Goal: Information Seeking & Learning: Learn about a topic

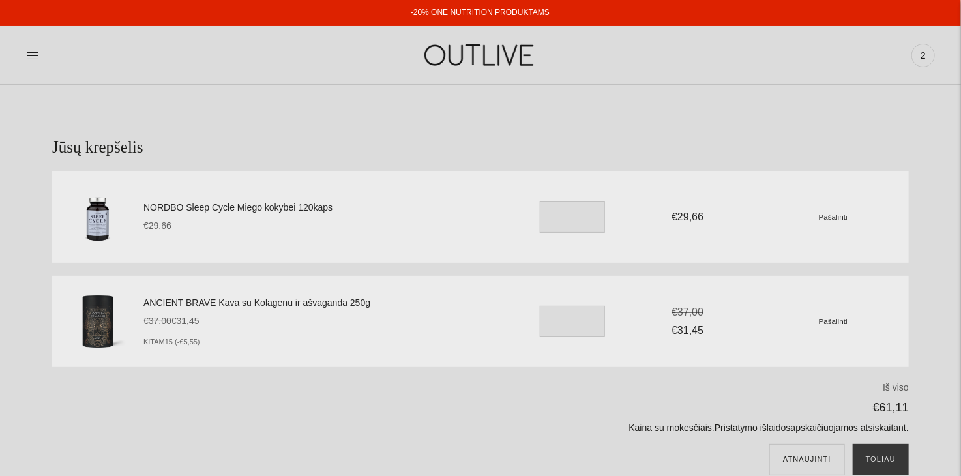
drag, startPoint x: 440, startPoint y: 160, endPoint x: 274, endPoint y: 224, distance: 178.3
click at [432, 160] on section "Jūsų krepšelis NORDBO Sleep Cycle Miego kokybei 120kaps €29,66 Unit price / per…" at bounding box center [480, 319] width 961 height 469
click at [239, 209] on link "NORDBO Sleep Cycle Miego kokybei 120kaps" at bounding box center [324, 208] width 363 height 16
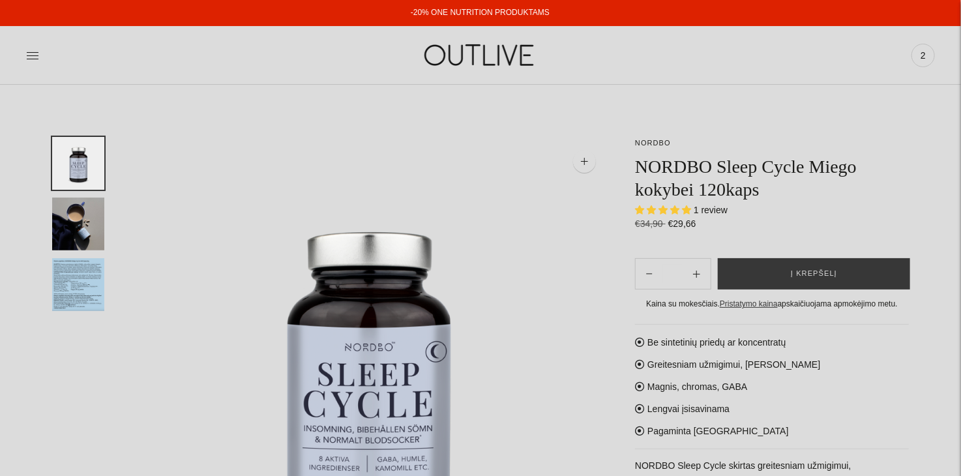
select select "**********"
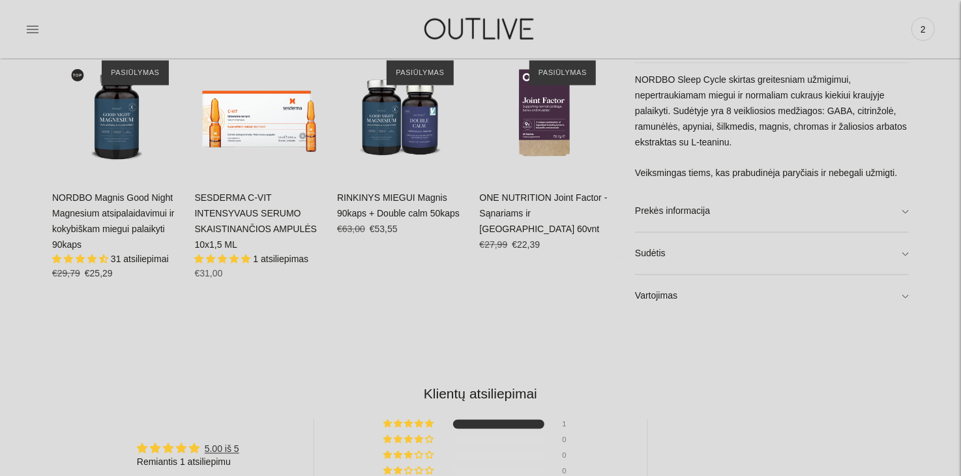
scroll to position [862, 0]
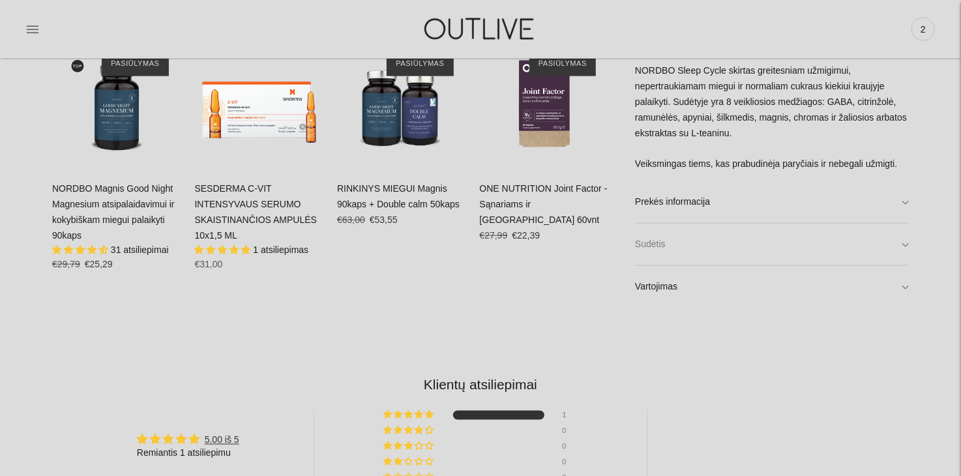
click at [904, 248] on link "Sudėtis" at bounding box center [772, 245] width 274 height 42
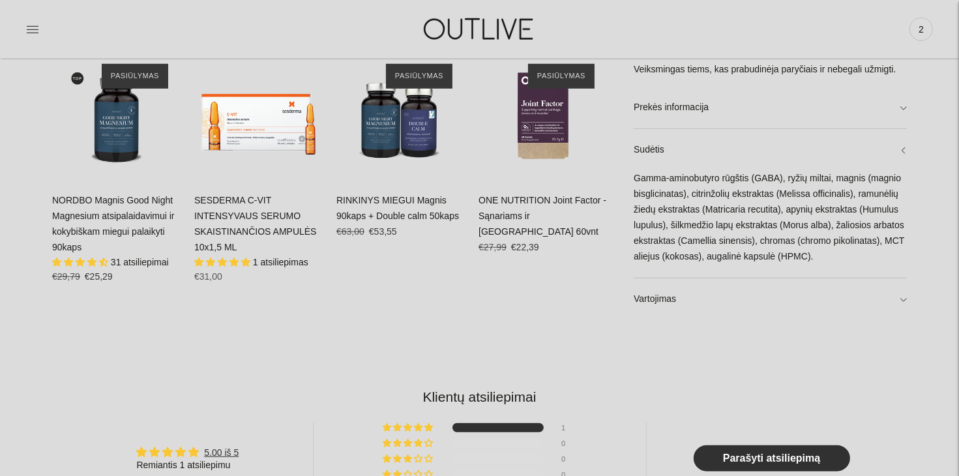
scroll to position [846, 0]
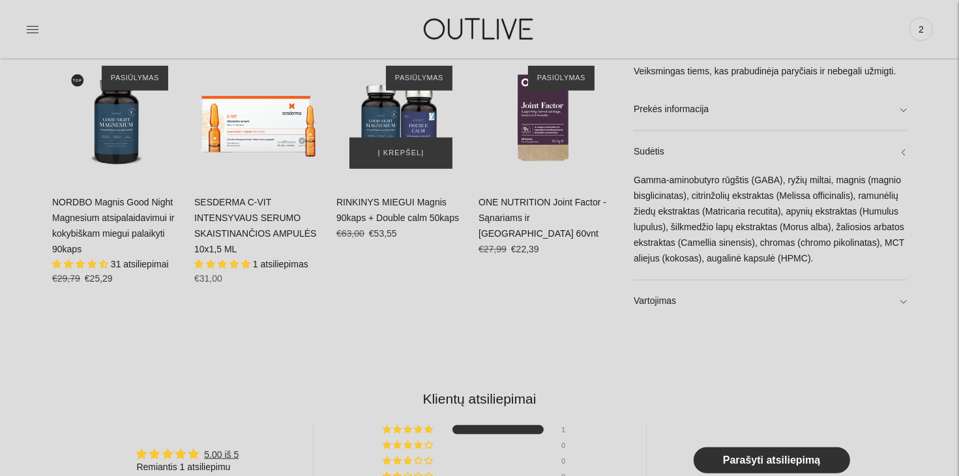
click at [398, 107] on img "RINKINYS MIEGUI Magnis 90kaps + Double calm 50kaps\a" at bounding box center [400, 117] width 129 height 129
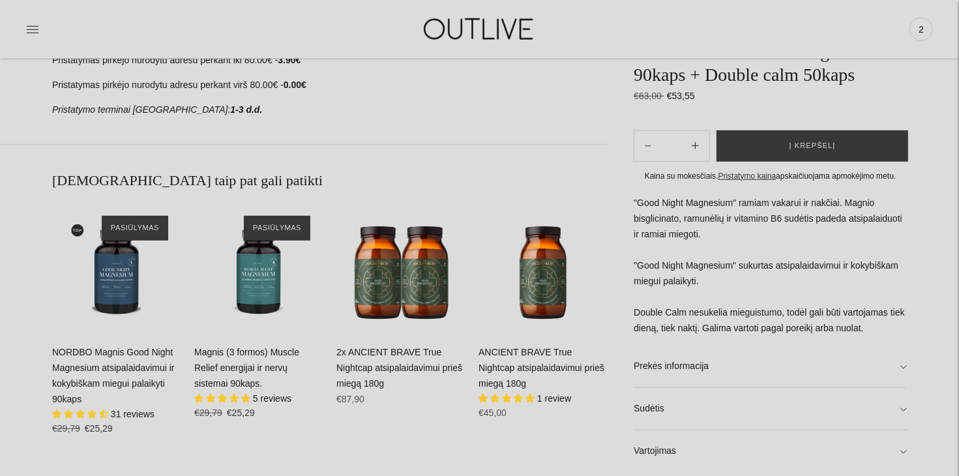
scroll to position [795, 0]
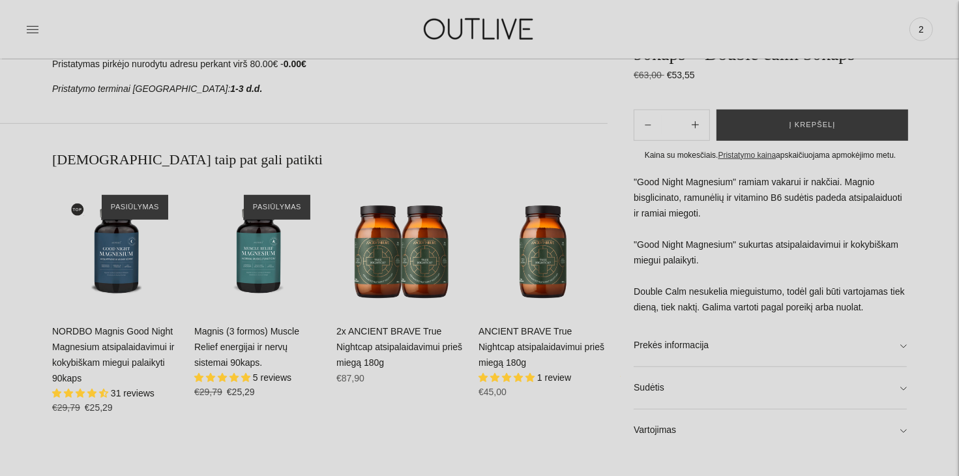
click at [142, 337] on link "NORDBO Magnis Good Night Magnesium atsipalaidavimui ir kokybiškam miegui palaik…" at bounding box center [113, 354] width 123 height 57
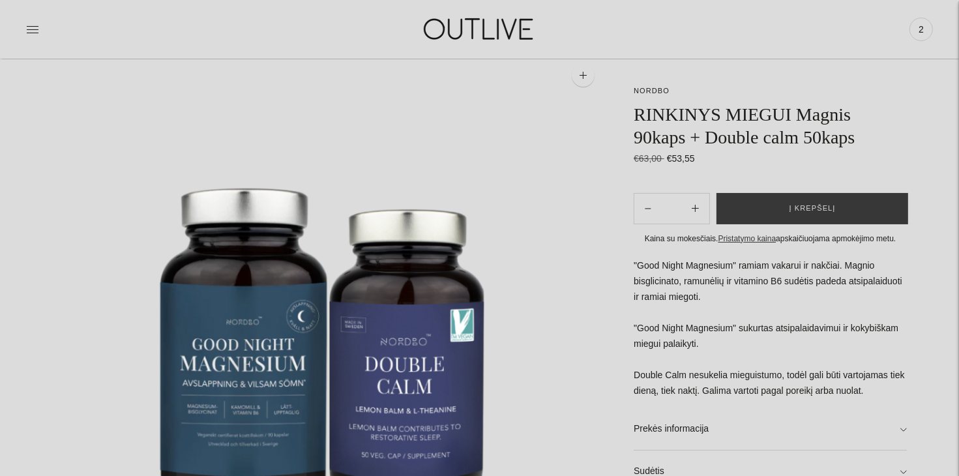
scroll to position [0, 0]
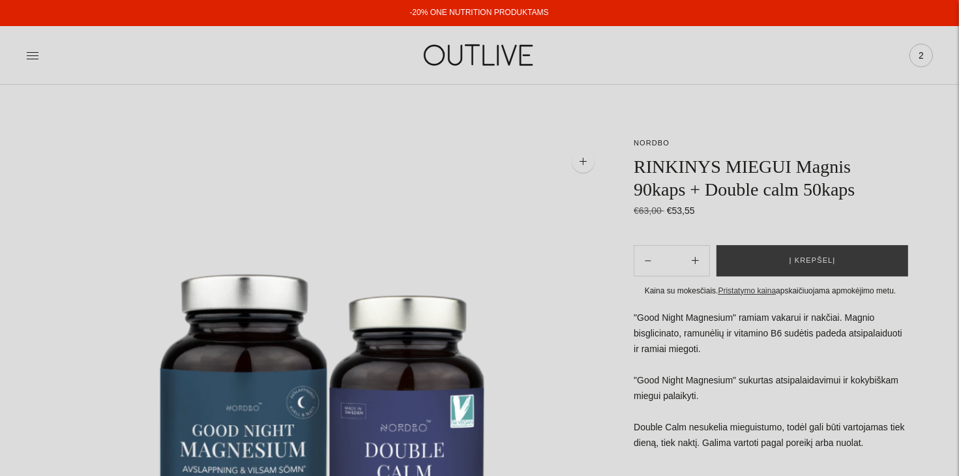
click at [916, 53] on span "2" at bounding box center [921, 55] width 18 height 18
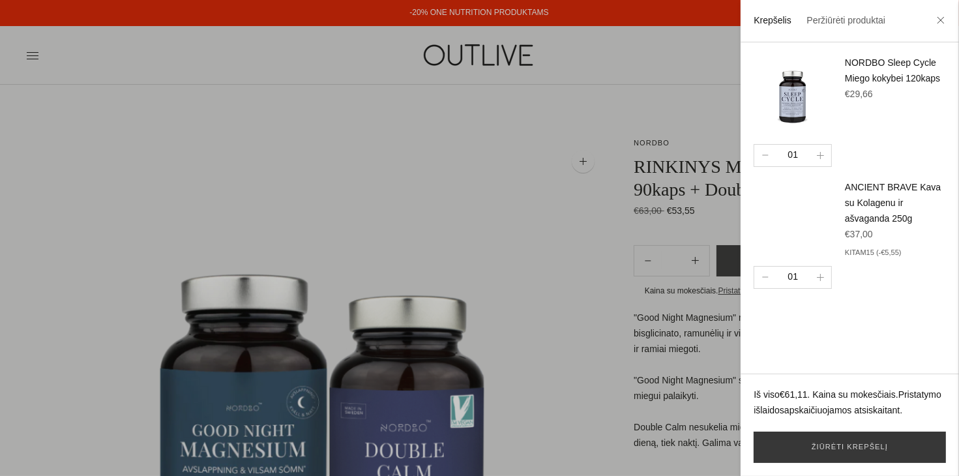
click at [864, 74] on link "NORDBO Sleep Cycle Miego kokybei 120kaps" at bounding box center [892, 70] width 95 height 26
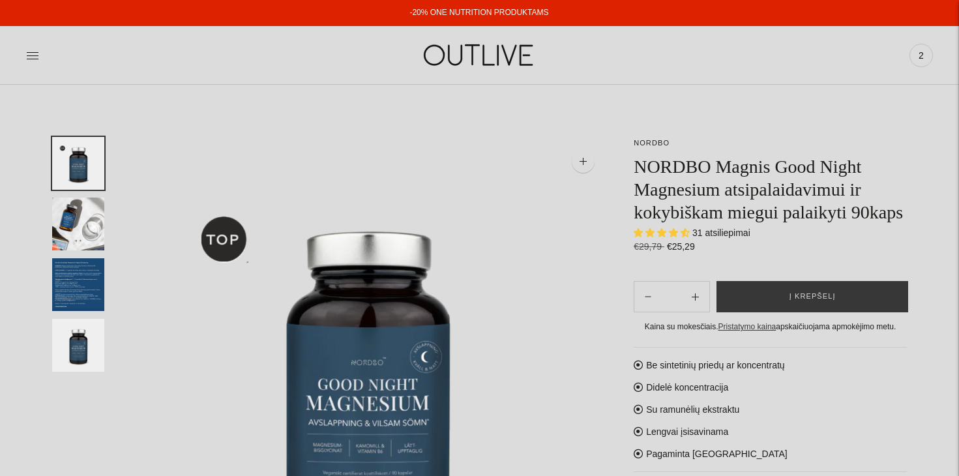
select select "**********"
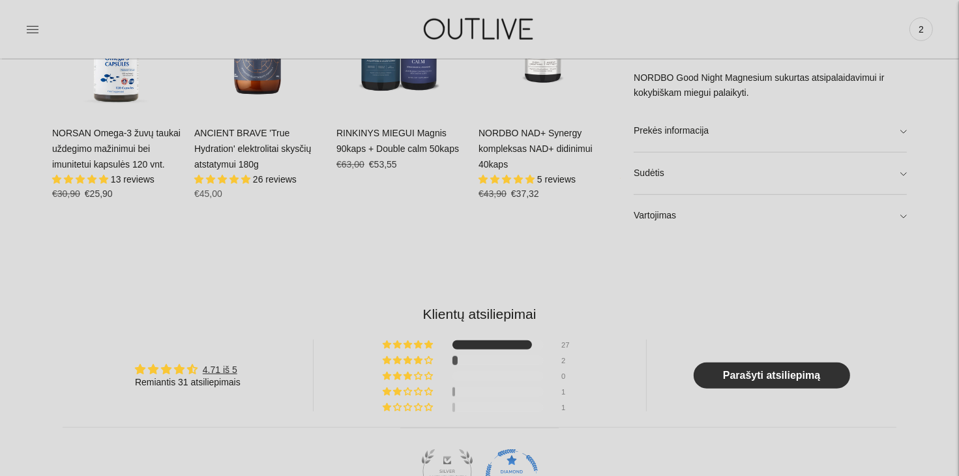
scroll to position [935, 0]
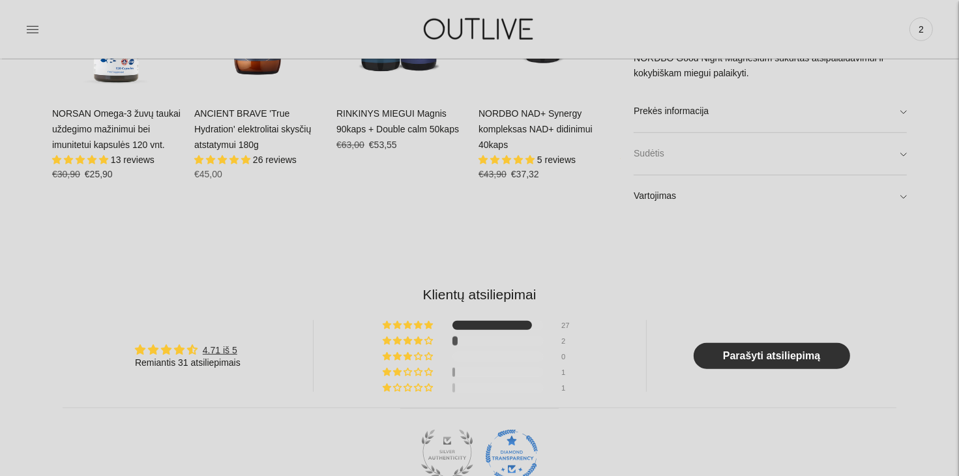
click at [899, 160] on link "Sudėtis" at bounding box center [769, 155] width 273 height 42
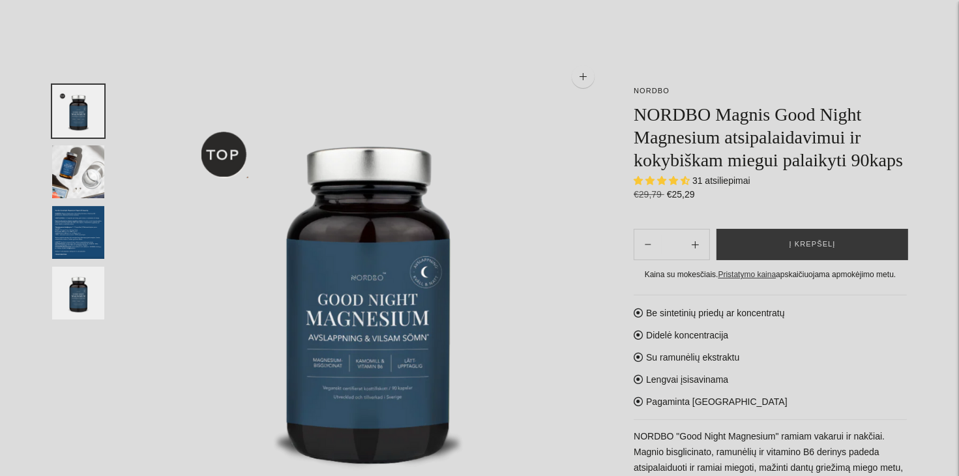
scroll to position [0, 0]
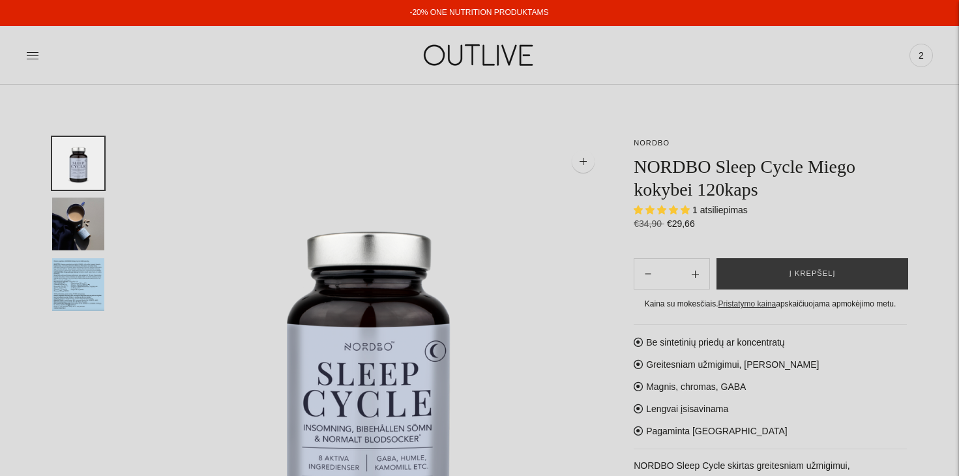
select select "**********"
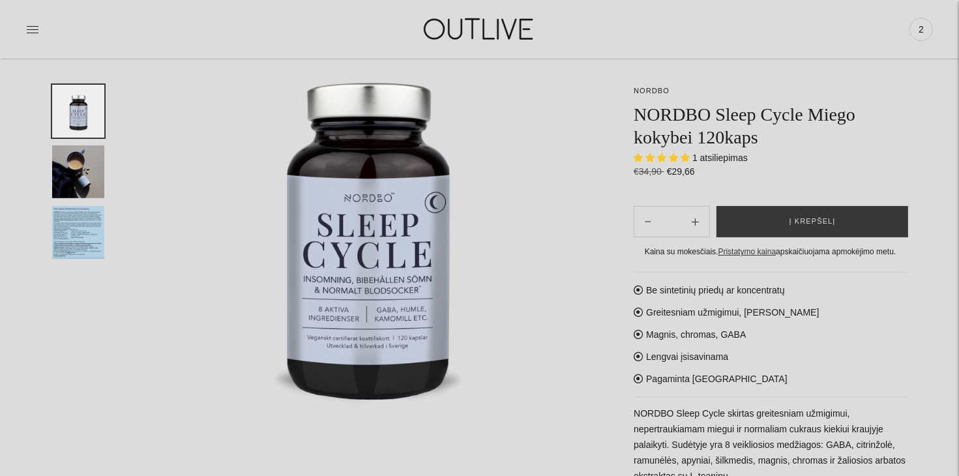
scroll to position [160, 0]
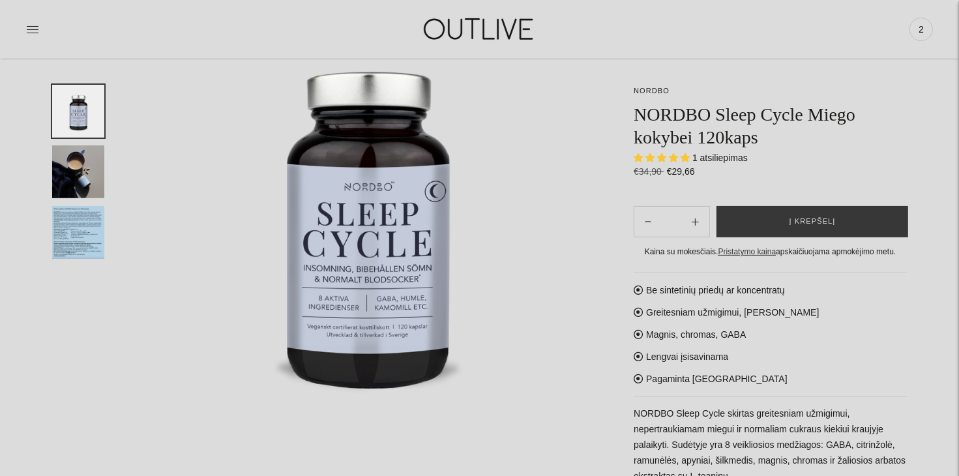
click at [77, 231] on img "Translation missing: en.general.accessibility.image_thumbail" at bounding box center [78, 232] width 52 height 53
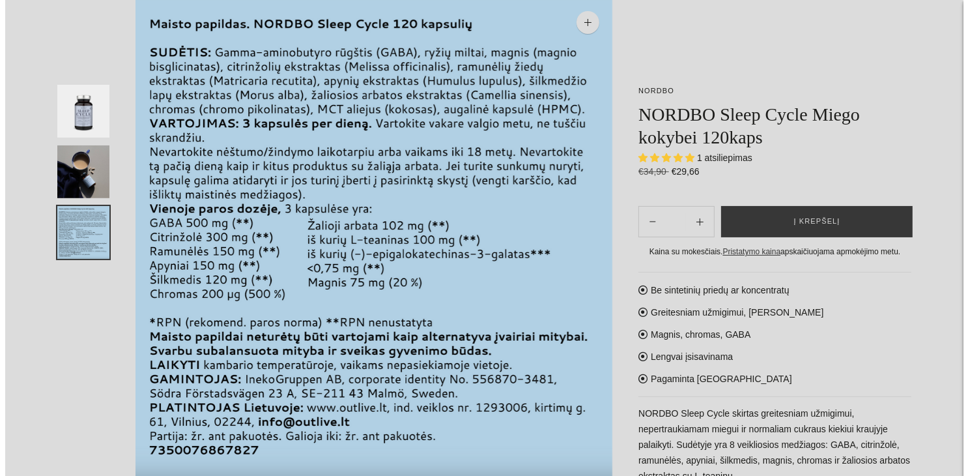
scroll to position [0, 0]
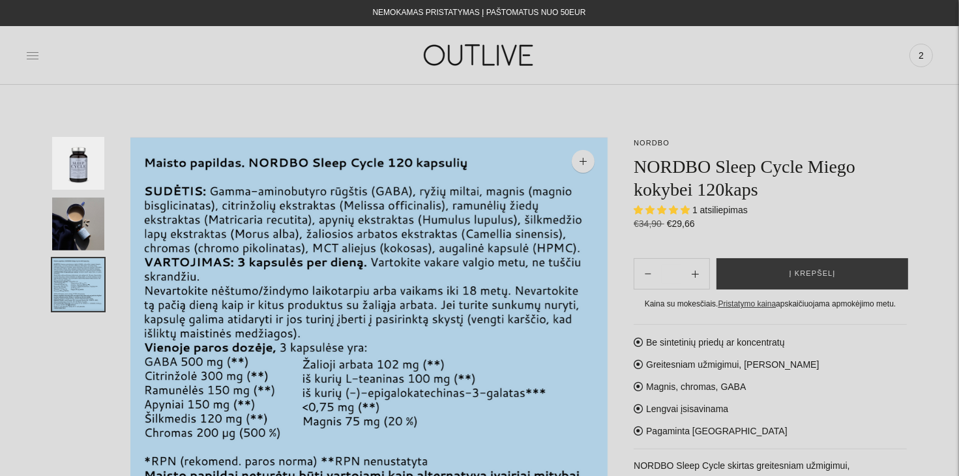
click at [33, 61] on icon at bounding box center [32, 55] width 13 height 13
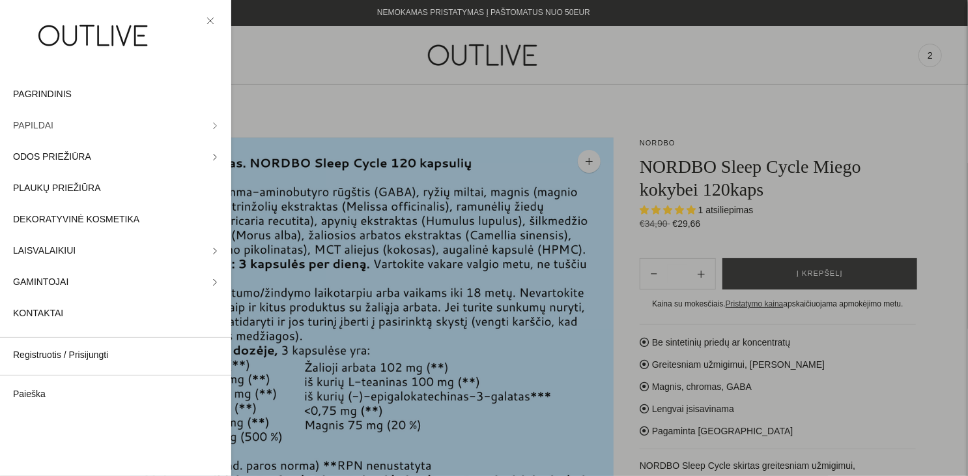
click at [212, 125] on icon at bounding box center [215, 126] width 7 height 7
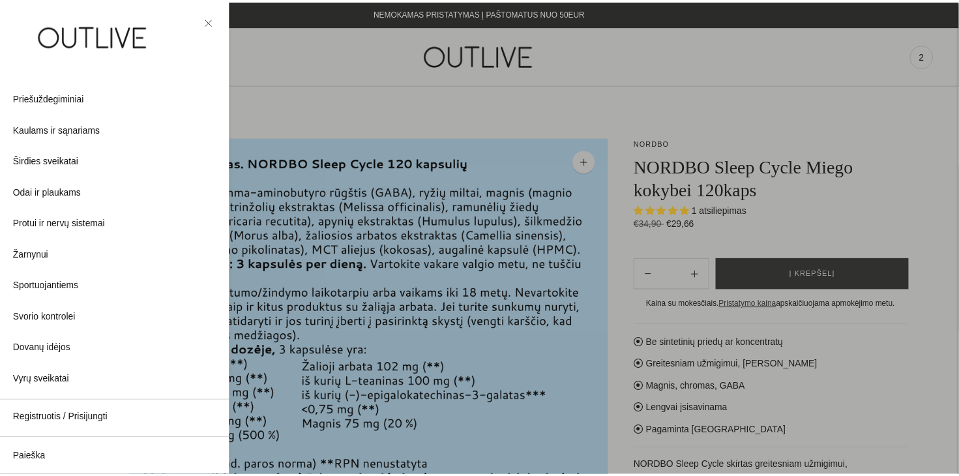
scroll to position [354, 0]
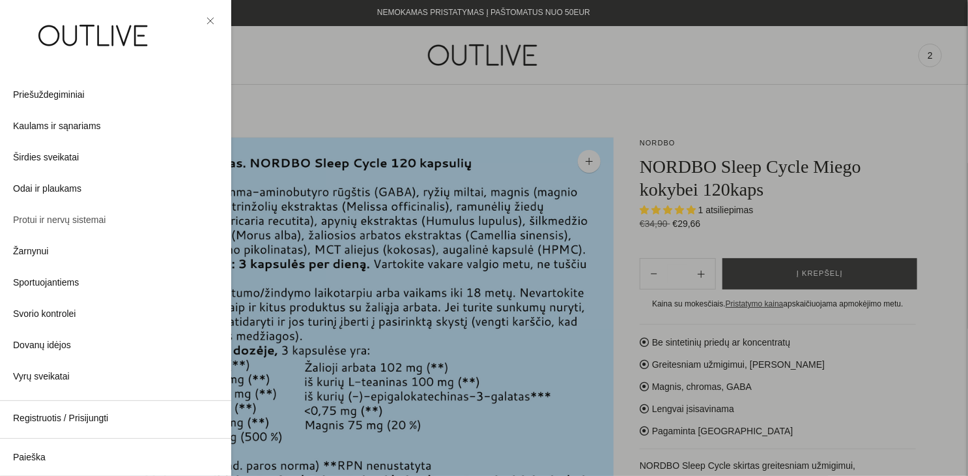
click at [44, 224] on span "Protui ir nervų sistemai" at bounding box center [59, 220] width 93 height 16
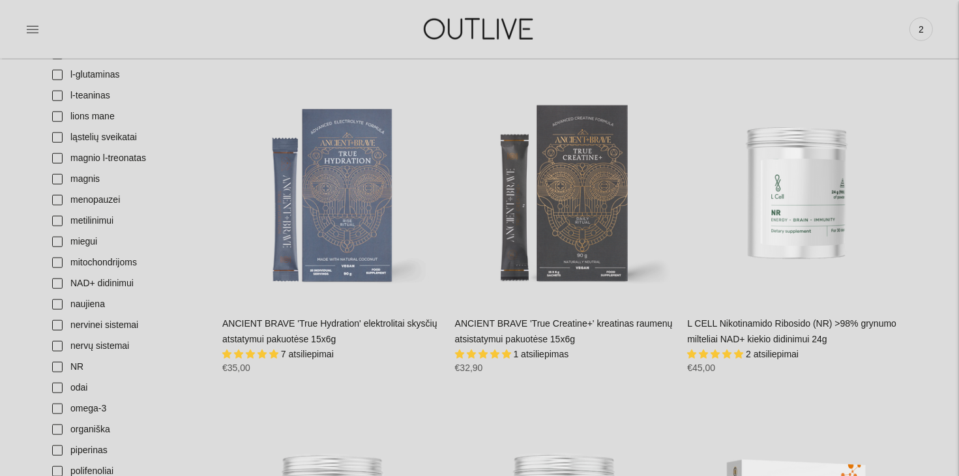
scroll to position [1328, 0]
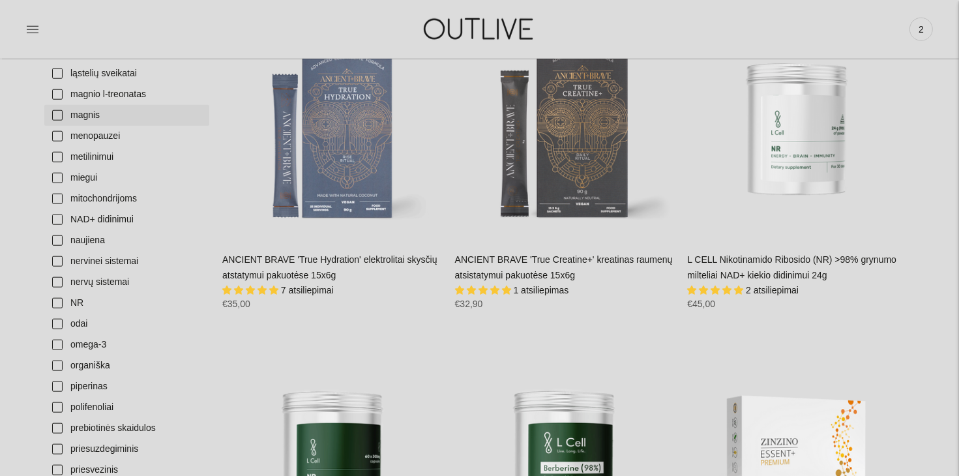
click at [87, 119] on link "magnis" at bounding box center [126, 115] width 165 height 21
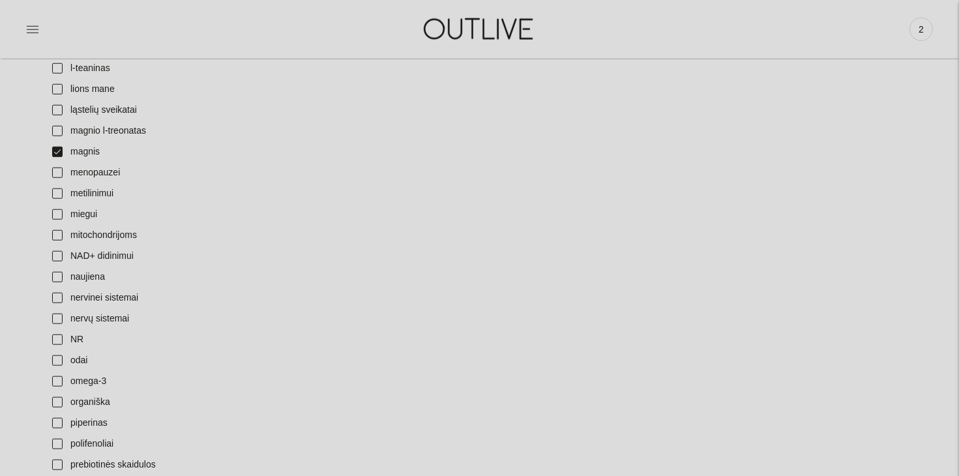
scroll to position [1305, 0]
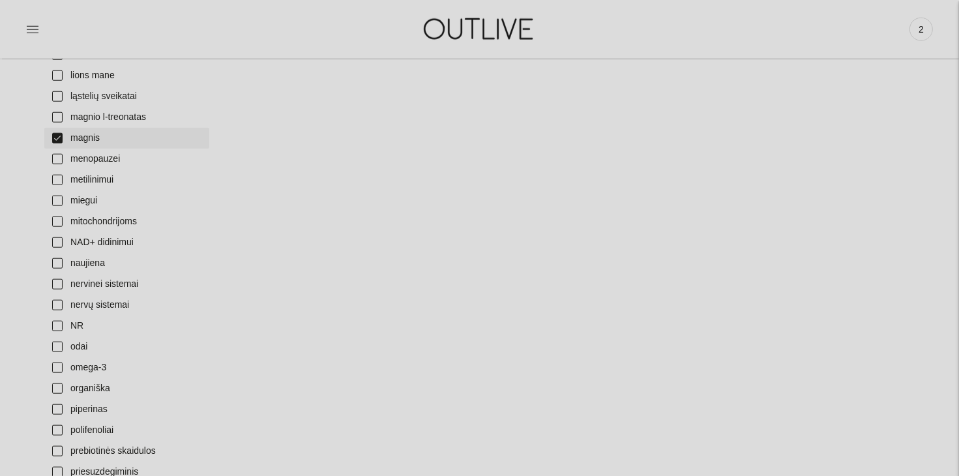
click at [57, 138] on link "magnis" at bounding box center [126, 138] width 165 height 21
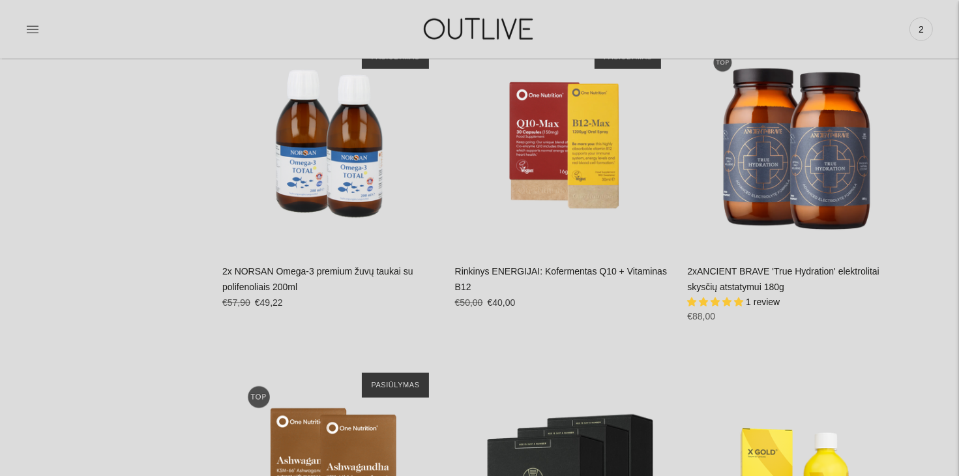
scroll to position [4617, 0]
